Goal: Navigation & Orientation: Find specific page/section

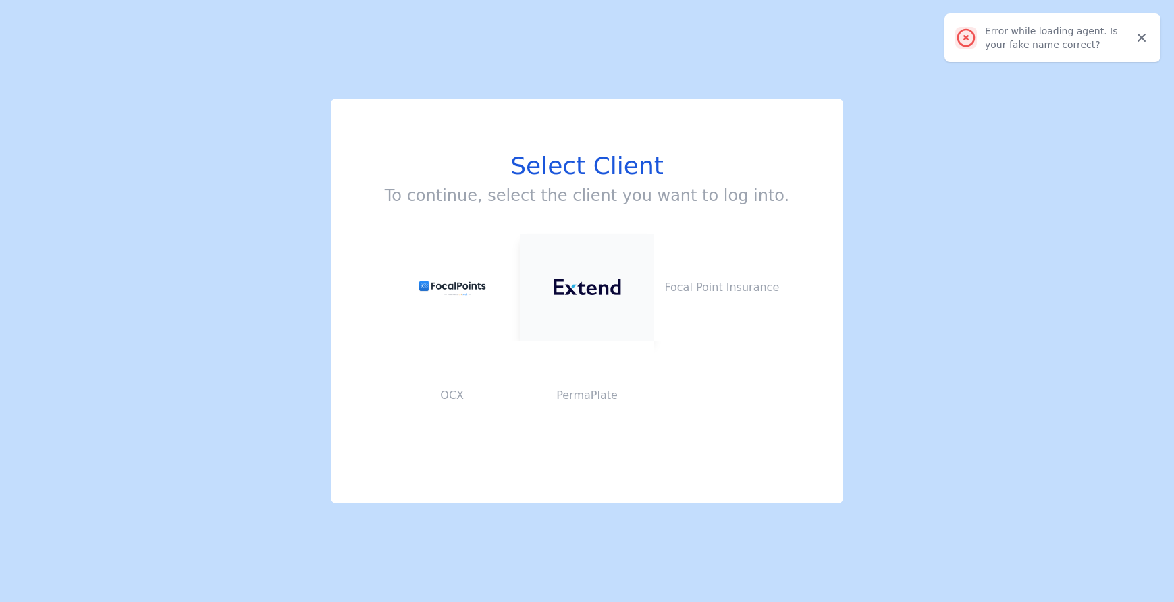
click at [581, 292] on img at bounding box center [586, 287] width 67 height 16
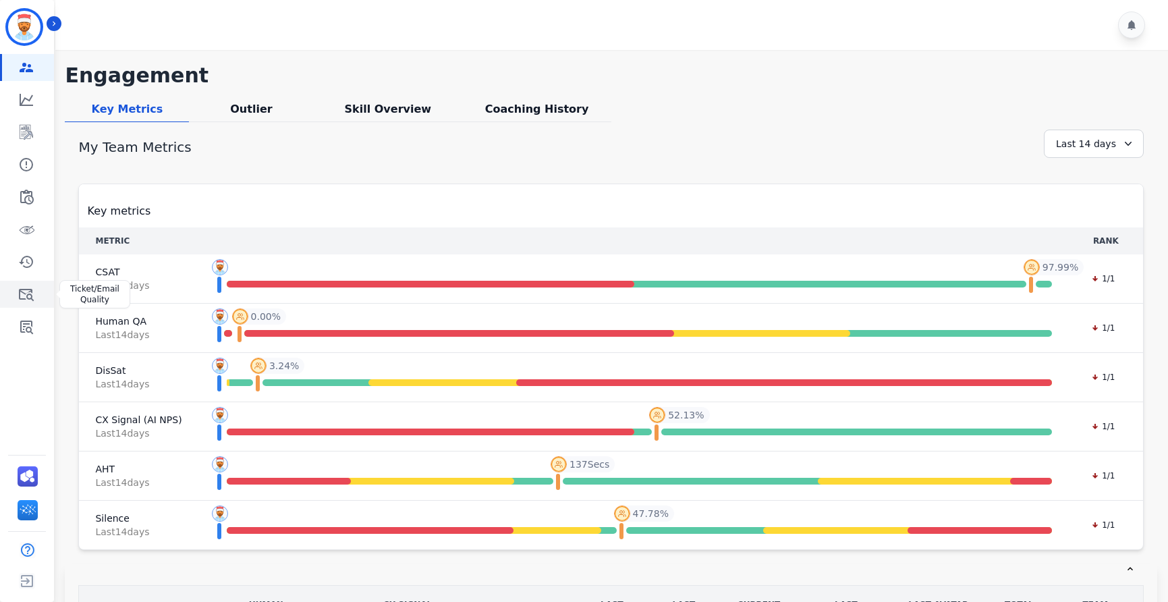
click at [28, 298] on icon "Sidebar" at bounding box center [26, 295] width 15 height 12
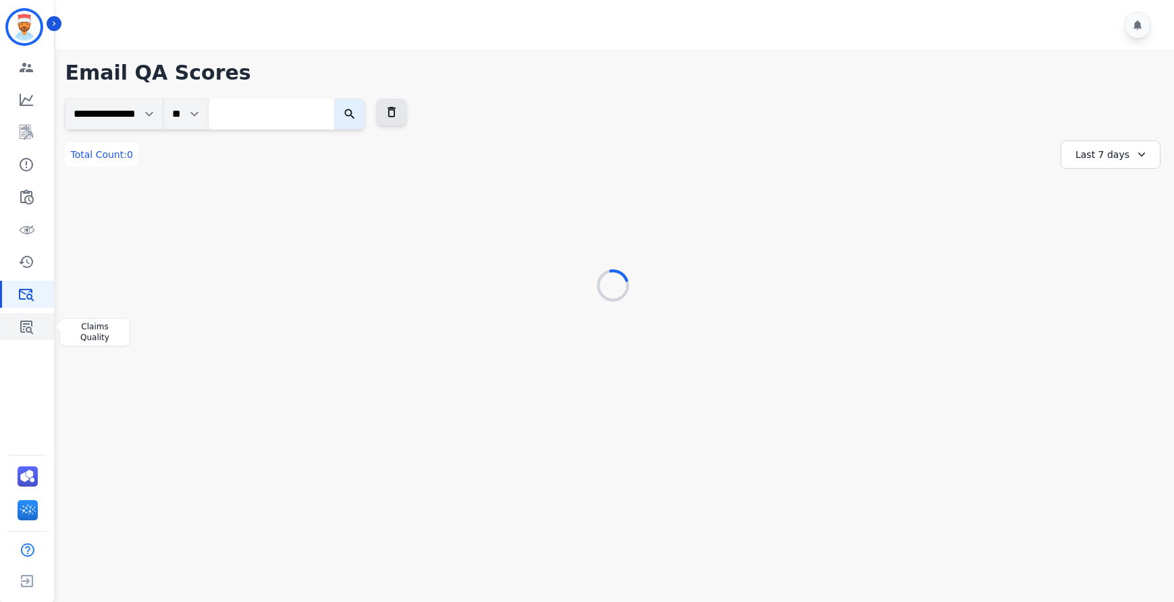
click at [39, 322] on link "Sidebar" at bounding box center [28, 326] width 52 height 27
